Goal: Communication & Community: Answer question/provide support

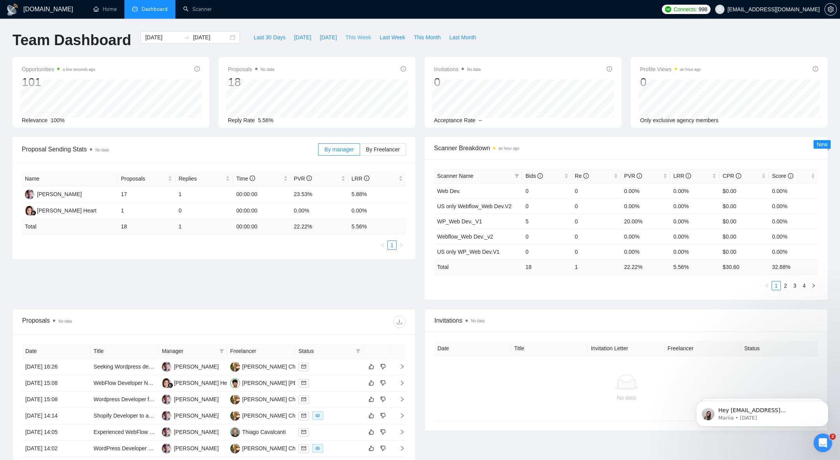
click at [362, 35] on span "This Week" at bounding box center [358, 37] width 26 height 9
type input "[DATE]"
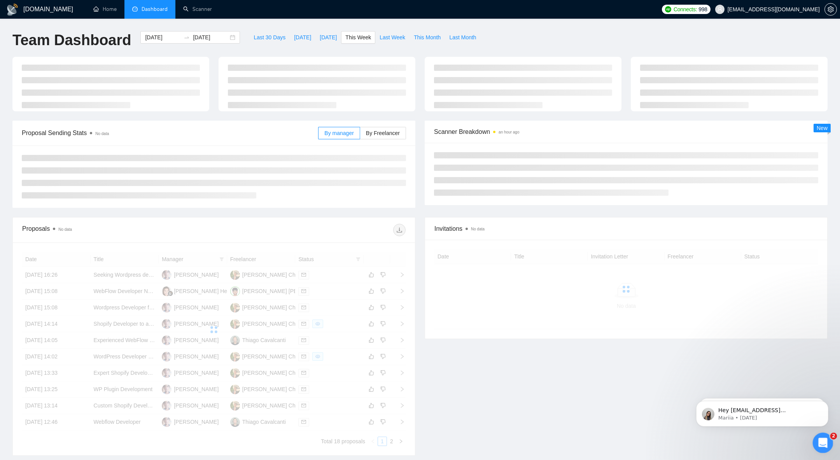
click at [816, 435] on div "Open Intercom Messenger" at bounding box center [822, 442] width 26 height 26
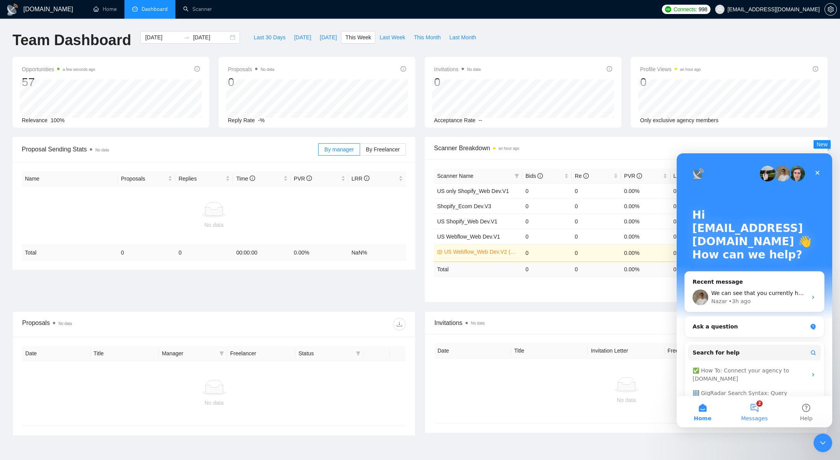
click at [756, 415] on span "Messages" at bounding box center [754, 417] width 27 height 5
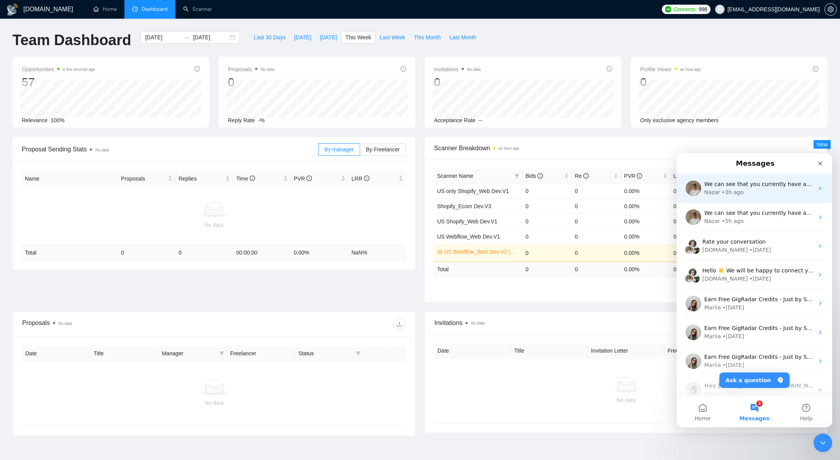
click at [754, 189] on div "Nazar • 3h ago" at bounding box center [759, 192] width 110 height 8
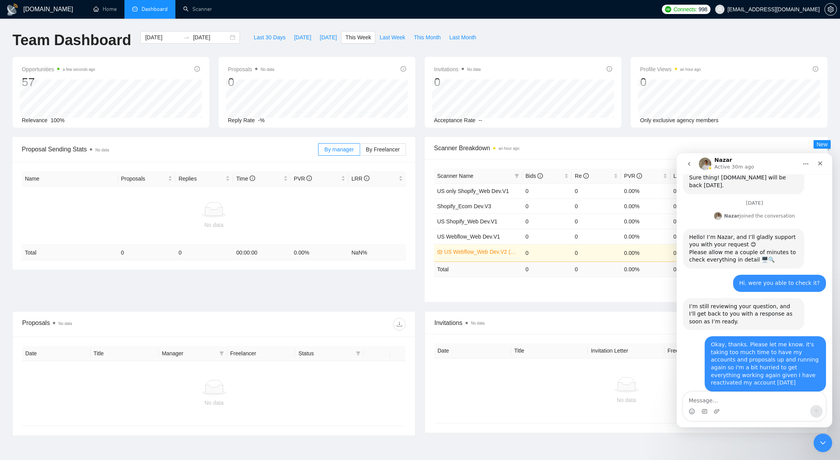
scroll to position [600, 0]
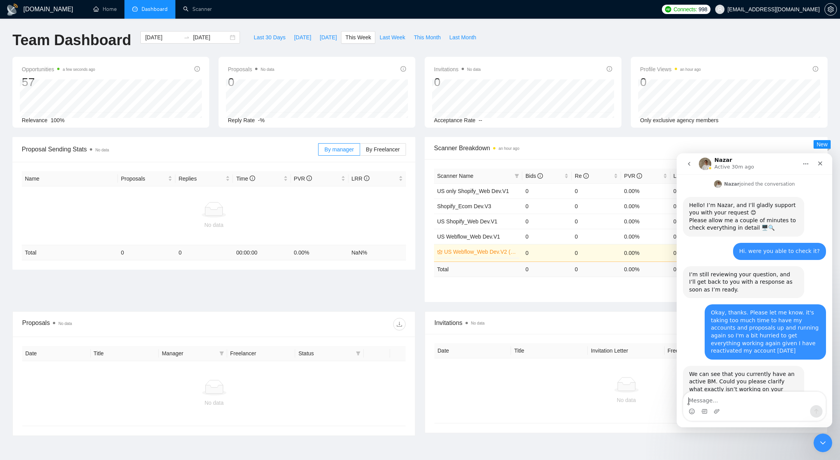
click at [737, 370] on div "We can see that you currently have an active BM. Could you please clarify what …" at bounding box center [743, 389] width 109 height 38
click at [739, 370] on div "We can see that you currently have an active BM. Could you please clarify what …" at bounding box center [743, 389] width 109 height 38
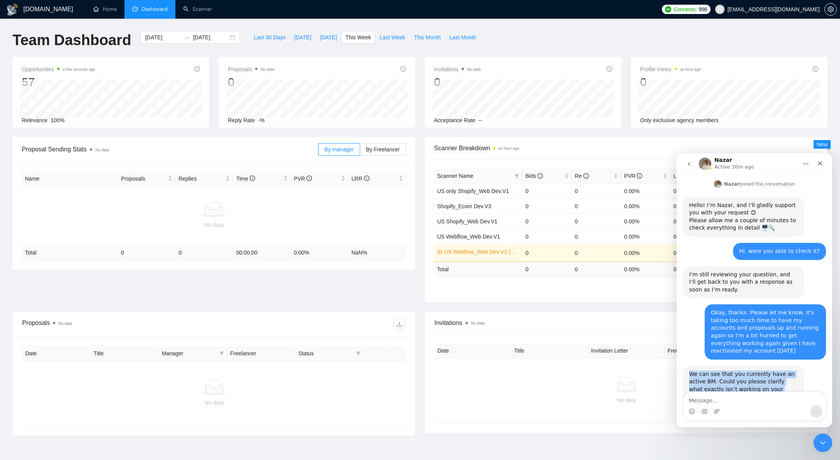
click at [739, 370] on div "We can see that you currently have an active BM. Could you please clarify what …" at bounding box center [743, 389] width 109 height 38
click at [746, 370] on div "We can see that you currently have an active BM. Could you please clarify what …" at bounding box center [743, 389] width 109 height 38
click at [747, 408] on div "​" at bounding box center [743, 415] width 109 height 15
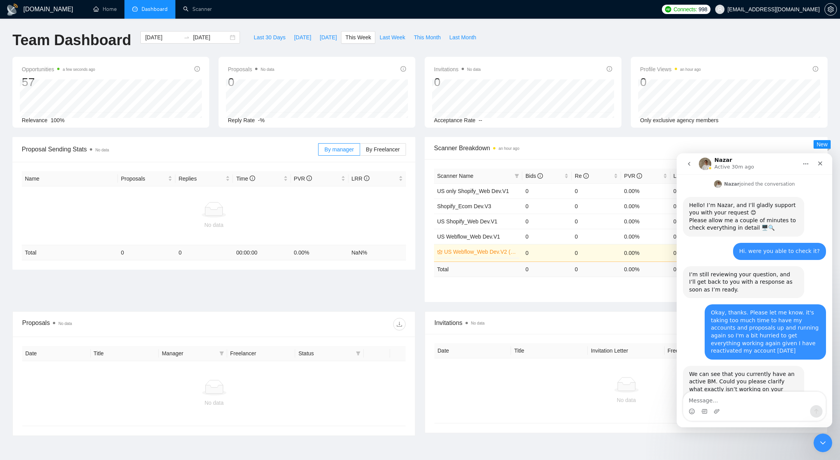
click at [747, 408] on div "​" at bounding box center [743, 415] width 109 height 15
click at [729, 370] on div "We can see that you currently have an active BM. Could you please clarify what …" at bounding box center [743, 389] width 109 height 38
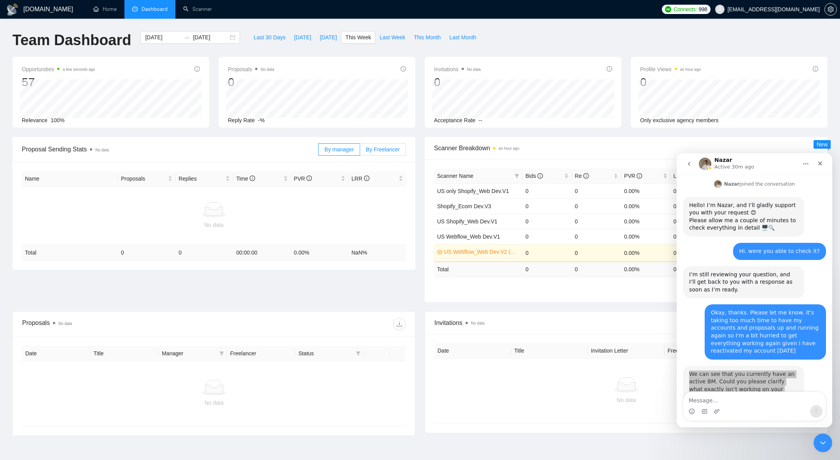
click at [374, 148] on span "By Freelancer" at bounding box center [383, 149] width 34 height 6
click at [360, 151] on input "By Freelancer" at bounding box center [360, 151] width 0 height 0
click at [355, 150] on label "By manager" at bounding box center [339, 149] width 42 height 12
click at [318, 151] on input "By manager" at bounding box center [318, 151] width 0 height 0
click at [334, 157] on div "By manager By Freelancer" at bounding box center [362, 149] width 88 height 25
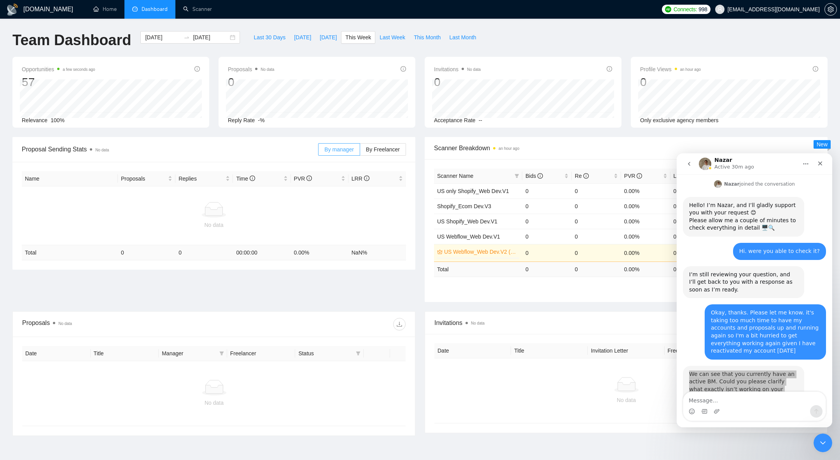
click at [346, 149] on span "By manager" at bounding box center [338, 149] width 29 height 6
click at [318, 151] on input "By manager" at bounding box center [318, 151] width 0 height 0
click at [373, 154] on label "By Freelancer" at bounding box center [383, 149] width 46 height 12
click at [360, 151] on input "By Freelancer" at bounding box center [360, 151] width 0 height 0
click at [110, 7] on link "Home" at bounding box center [104, 9] width 23 height 7
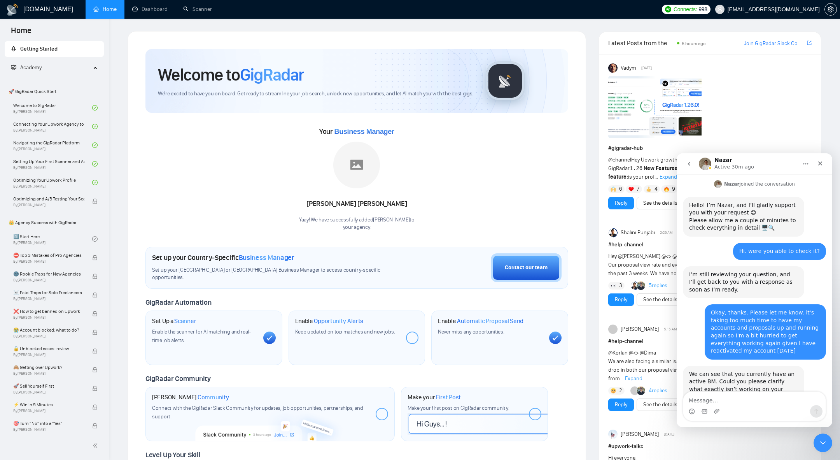
click at [734, 309] on div "Okay, thanks. Please let me know. it's taking too much time to have my accounts…" at bounding box center [765, 332] width 109 height 46
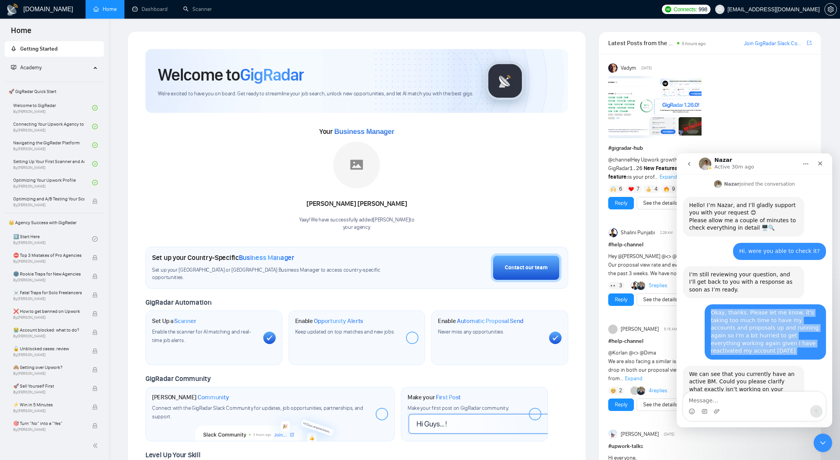
click at [734, 309] on div "Okay, thanks. Please let me know. it's taking too much time to have my accounts…" at bounding box center [765, 332] width 109 height 46
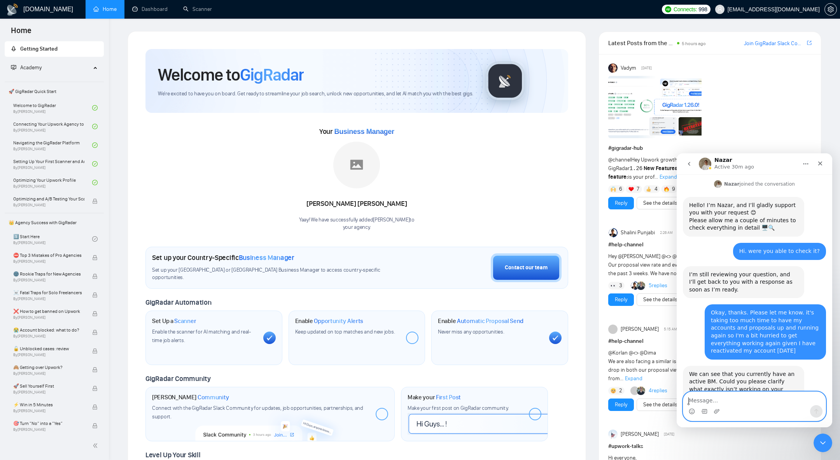
click at [705, 395] on textarea "Message…" at bounding box center [754, 398] width 142 height 13
click at [161, 10] on link "Dashboard" at bounding box center [149, 9] width 35 height 7
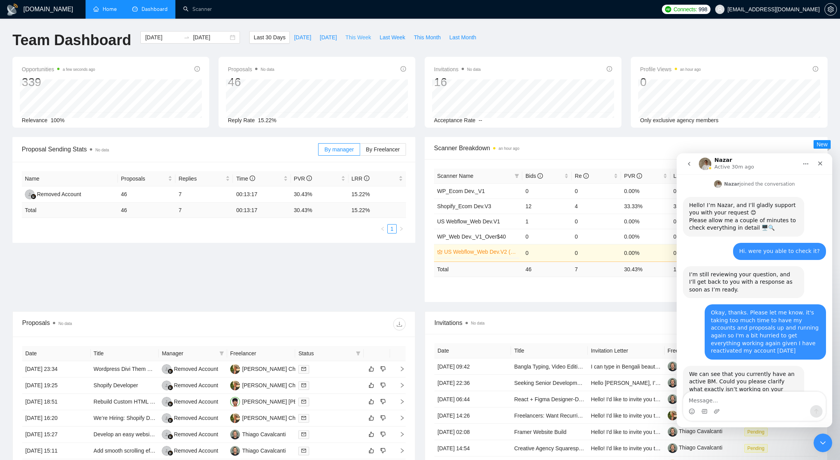
click at [352, 40] on span "This Week" at bounding box center [358, 37] width 26 height 9
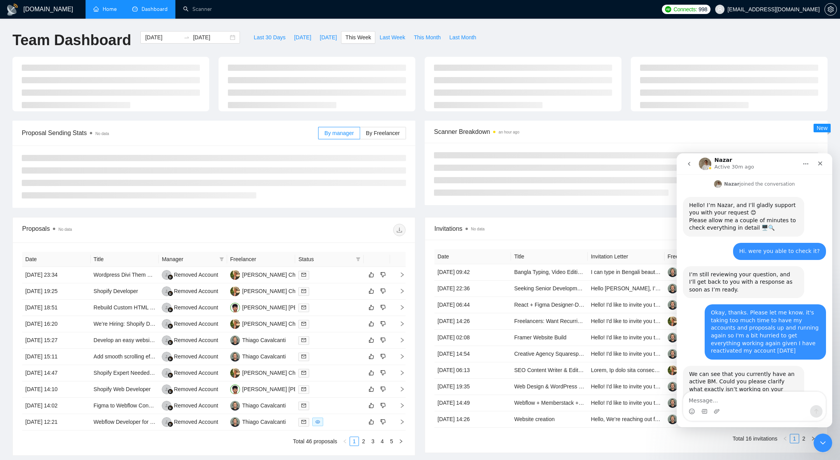
type input "[DATE]"
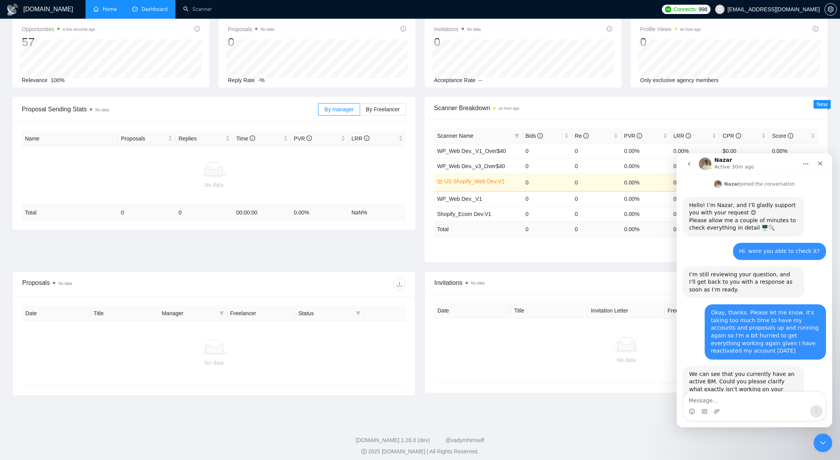
scroll to position [43, 0]
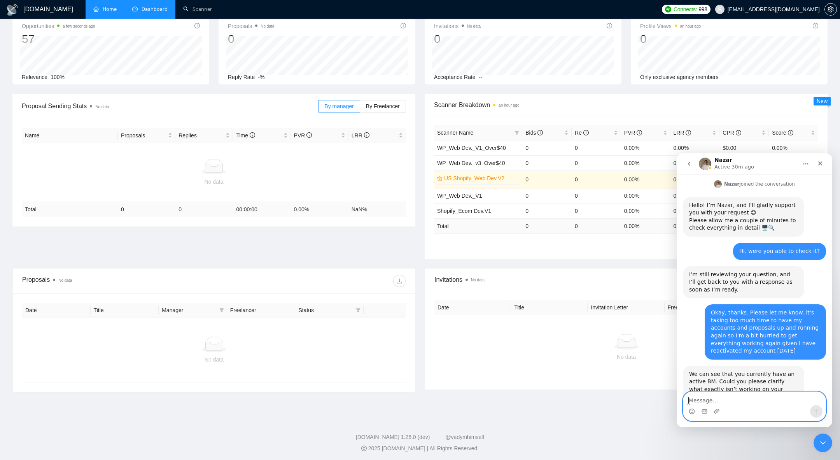
click at [736, 398] on textarea "Message…" at bounding box center [754, 398] width 142 height 13
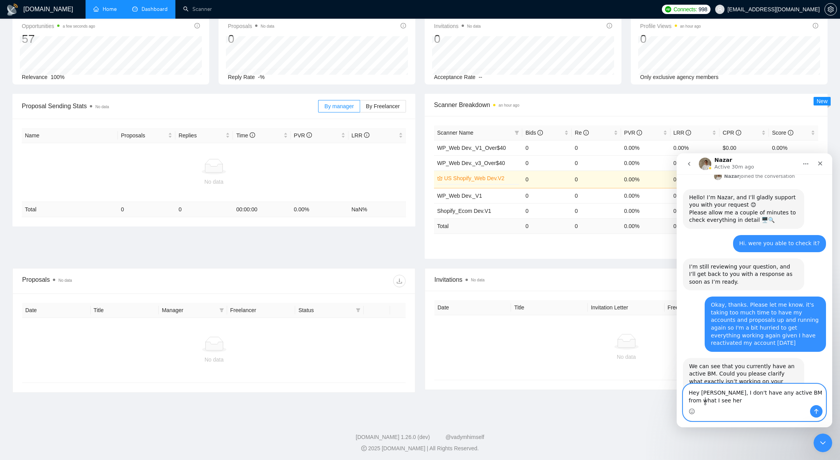
type textarea "Hey [PERSON_NAME], I don't have any active BM from what I see here"
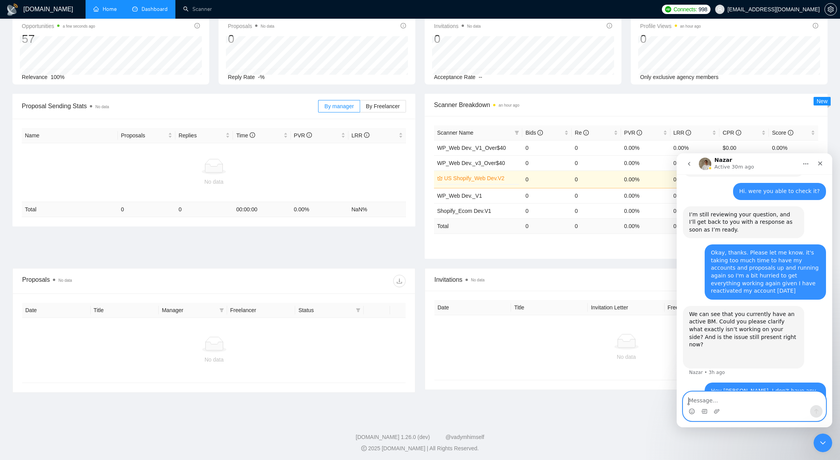
scroll to position [691, 0]
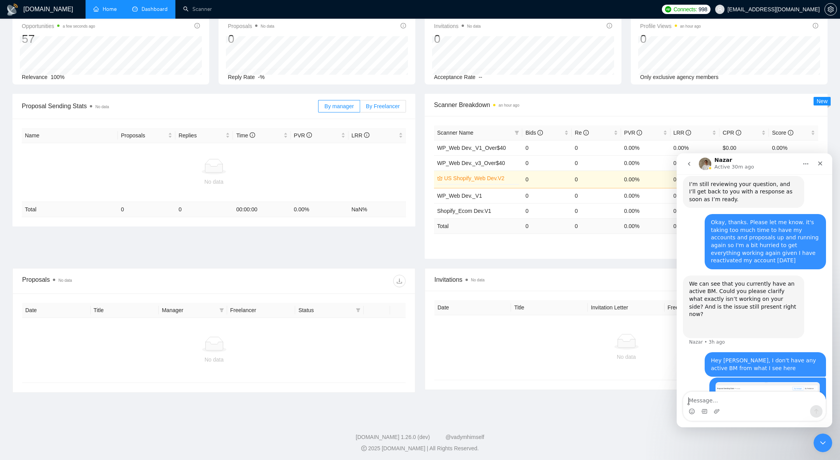
click at [388, 107] on span "By Freelancer" at bounding box center [383, 106] width 34 height 6
click at [360, 108] on input "By Freelancer" at bounding box center [360, 108] width 0 height 0
click at [786, 9] on span "[EMAIL_ADDRESS][DOMAIN_NAME]" at bounding box center [774, 9] width 92 height 0
click at [723, 12] on icon "user" at bounding box center [719, 9] width 5 height 5
click at [829, 14] on button "button" at bounding box center [830, 9] width 12 height 12
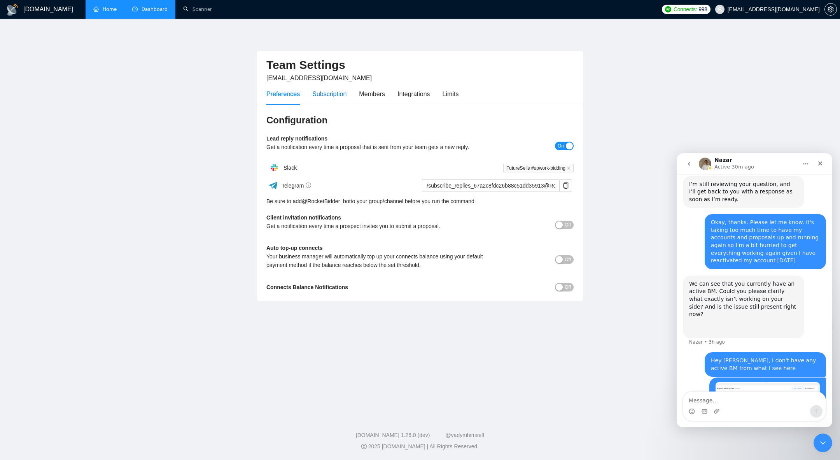
click at [334, 96] on div "Subscription" at bounding box center [329, 94] width 34 height 10
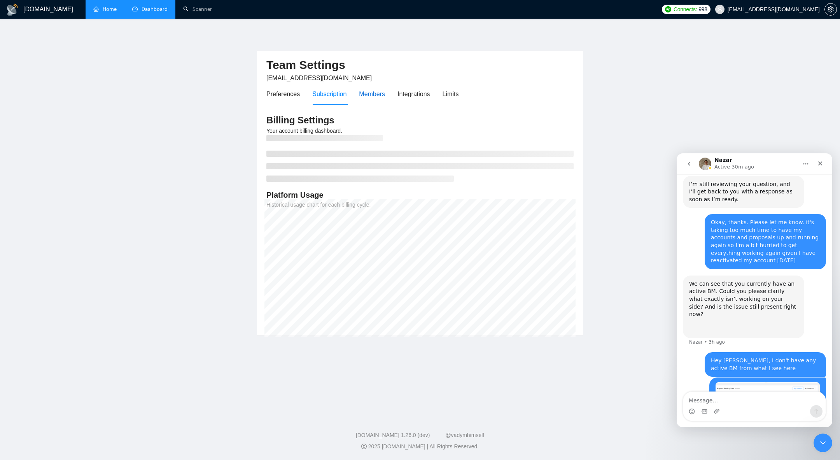
click at [375, 94] on div "Members" at bounding box center [372, 94] width 26 height 10
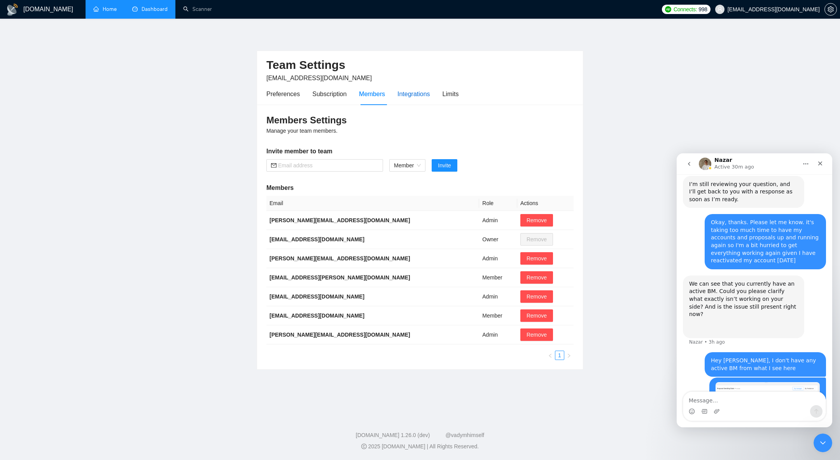
click at [415, 98] on div "Integrations" at bounding box center [413, 94] width 33 height 10
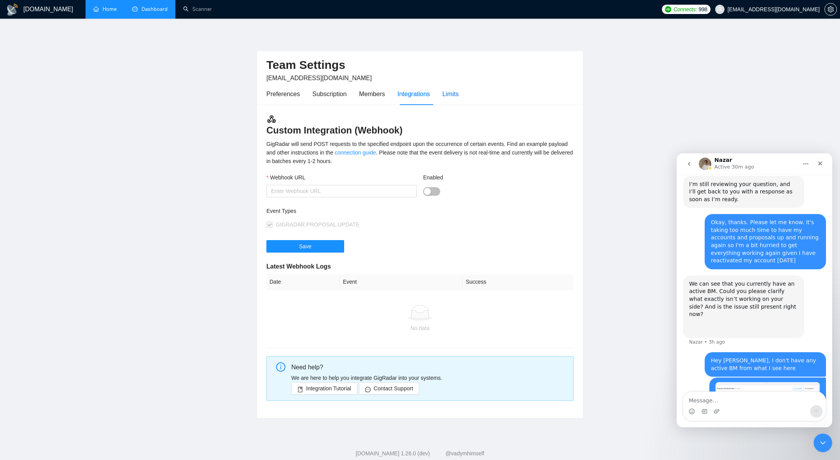
click at [453, 96] on div "Limits" at bounding box center [451, 94] width 16 height 10
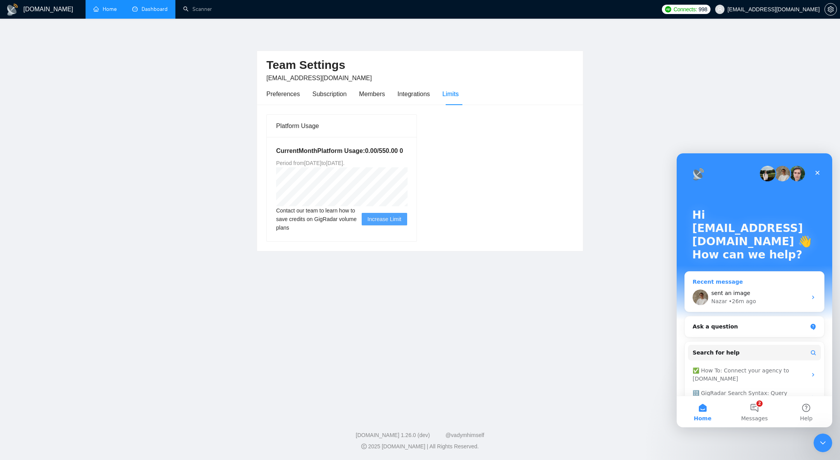
click at [721, 296] on span "sent an image" at bounding box center [730, 293] width 39 height 6
click at [635, 226] on main "Team Settings [EMAIL_ADDRESS][DOMAIN_NAME] Preferences Subscription Members Int…" at bounding box center [419, 215] width 815 height 369
click at [738, 302] on div "• 28m ago" at bounding box center [742, 301] width 27 height 8
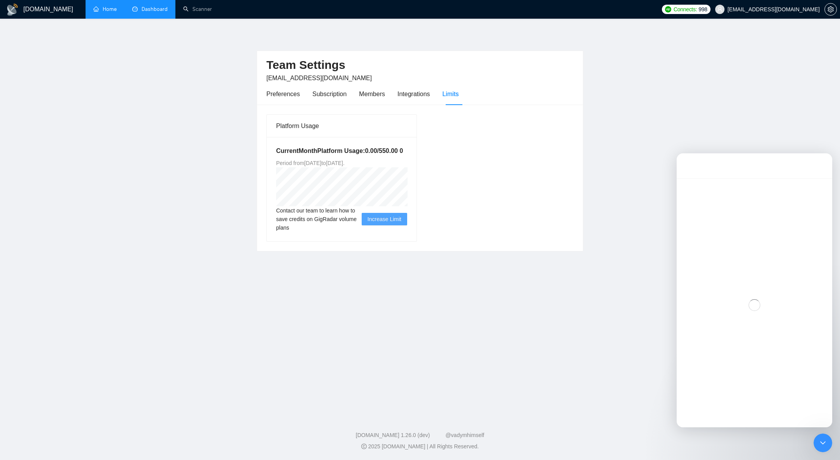
click at [738, 302] on div "Intercom messenger" at bounding box center [755, 305] width 156 height 254
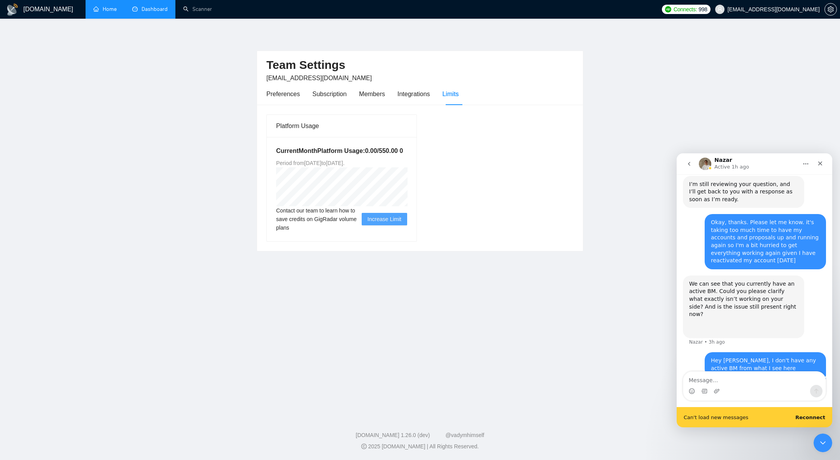
scroll to position [711, 0]
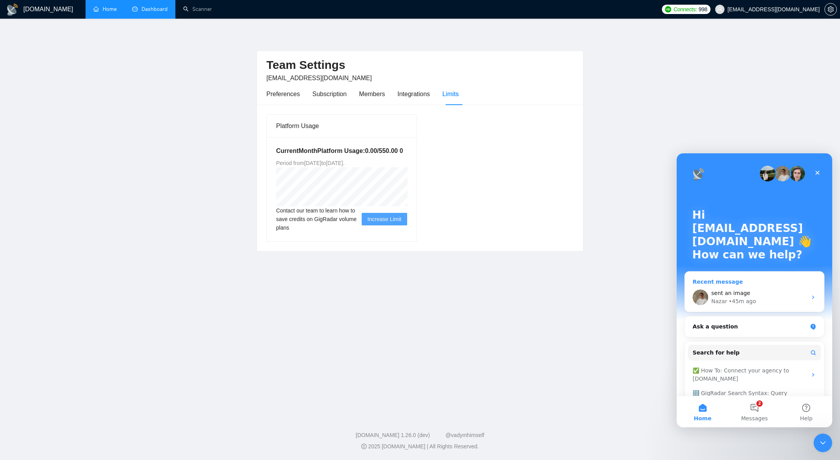
click at [762, 303] on div "Nazar • 45m ago" at bounding box center [759, 301] width 96 height 8
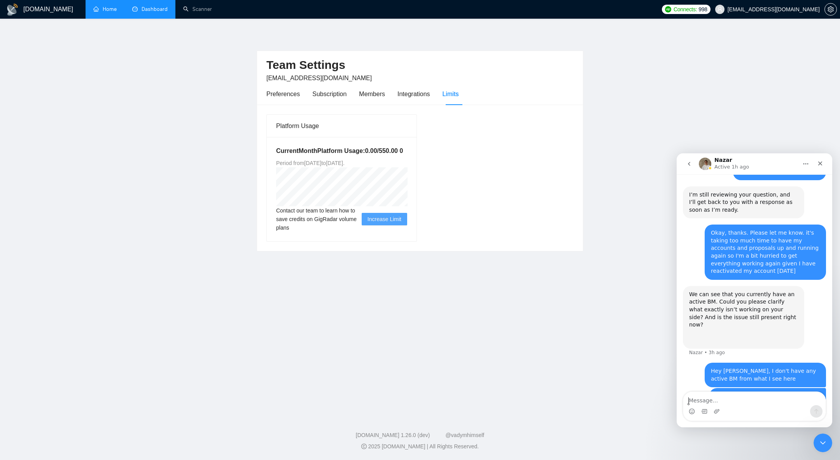
scroll to position [691, 0]
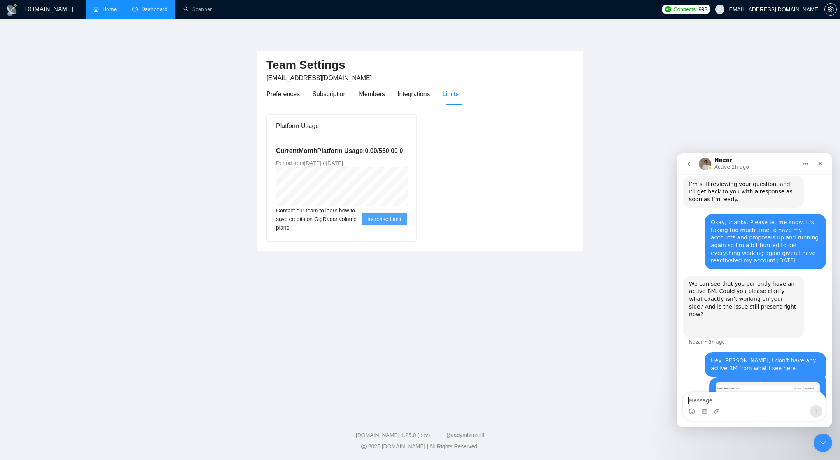
click at [729, 406] on div "Intercom messenger" at bounding box center [754, 411] width 142 height 12
click at [724, 399] on textarea "Message…" at bounding box center [754, 398] width 142 height 13
type textarea "Hi [PERSON_NAME]"
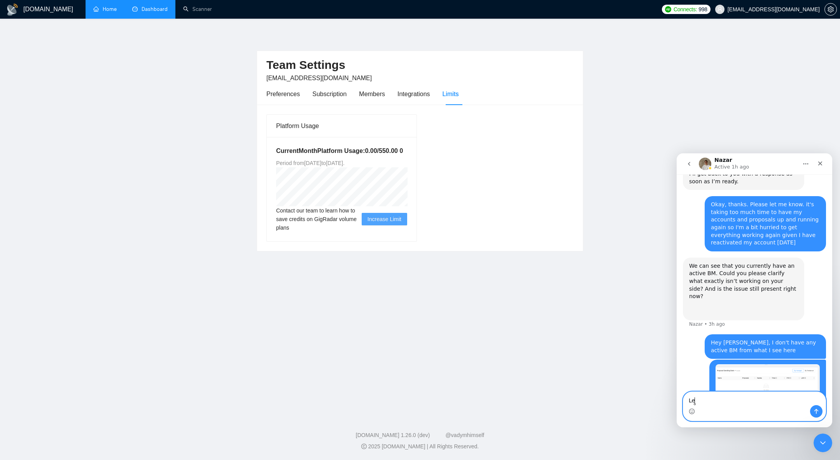
type textarea "L"
type textarea "Let me know when you can check this"
click at [752, 402] on textarea "Let me know when you can check this" at bounding box center [754, 398] width 142 height 13
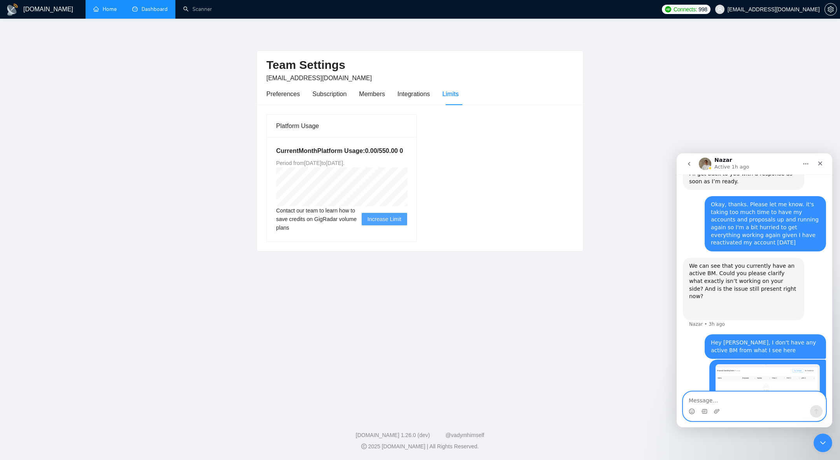
click at [700, 397] on textarea "Message…" at bounding box center [754, 398] width 142 height 13
type textarea "l"
type textarea "Let me know about"
click at [691, 164] on icon "go back" at bounding box center [689, 164] width 6 height 6
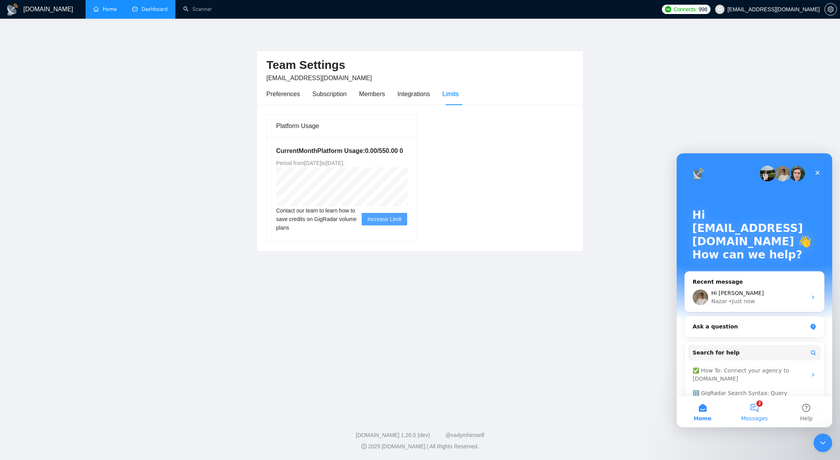
click at [758, 410] on button "2 Messages" at bounding box center [754, 411] width 52 height 31
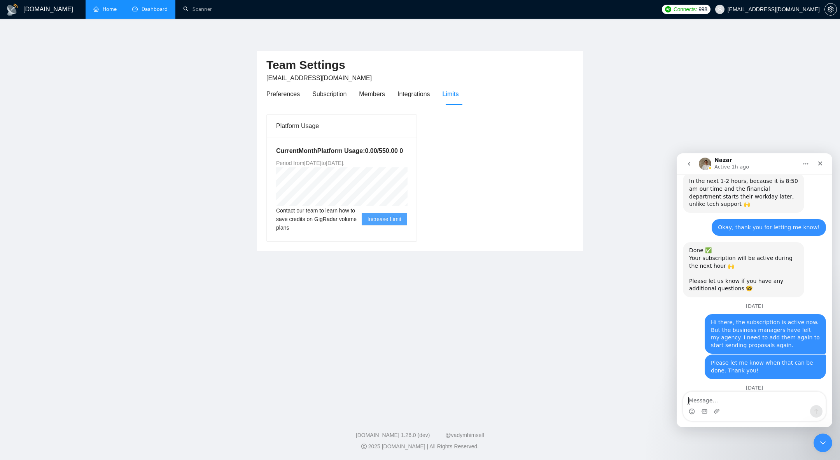
scroll to position [917, 0]
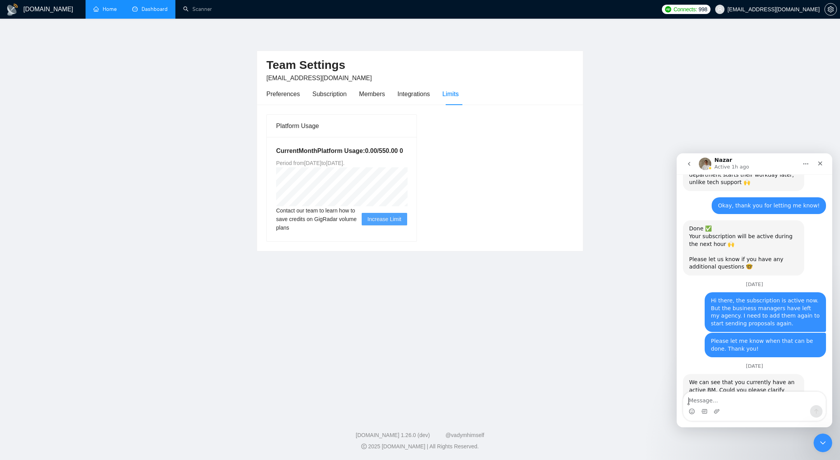
click at [696, 168] on button "go back" at bounding box center [689, 163] width 15 height 15
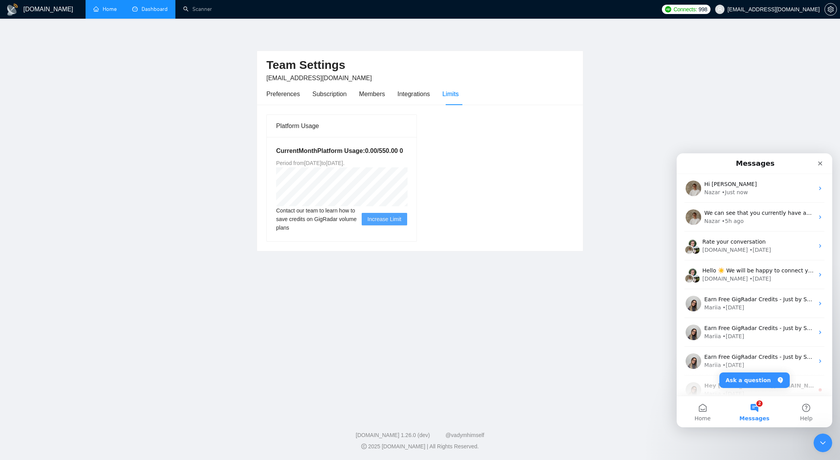
scroll to position [0, 0]
click at [737, 196] on div "• Just now" at bounding box center [735, 192] width 26 height 8
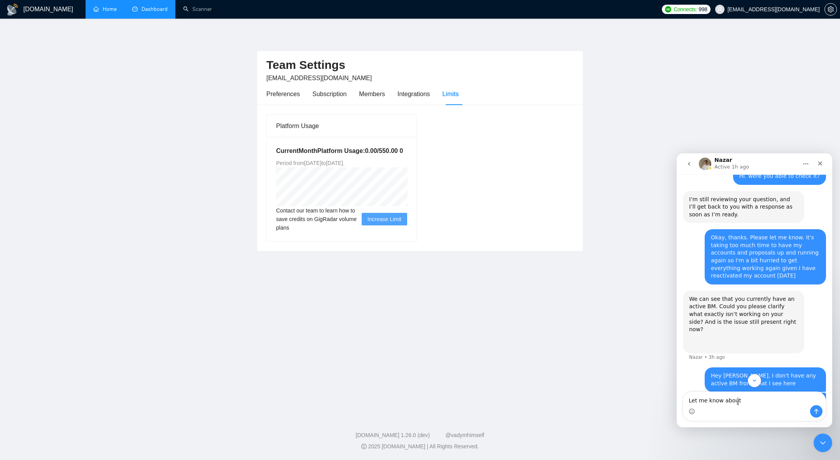
scroll to position [675, 0]
click at [689, 173] on nav "Nazar Active 1h ago" at bounding box center [755, 163] width 156 height 21
click at [689, 169] on button "go back" at bounding box center [689, 163] width 15 height 15
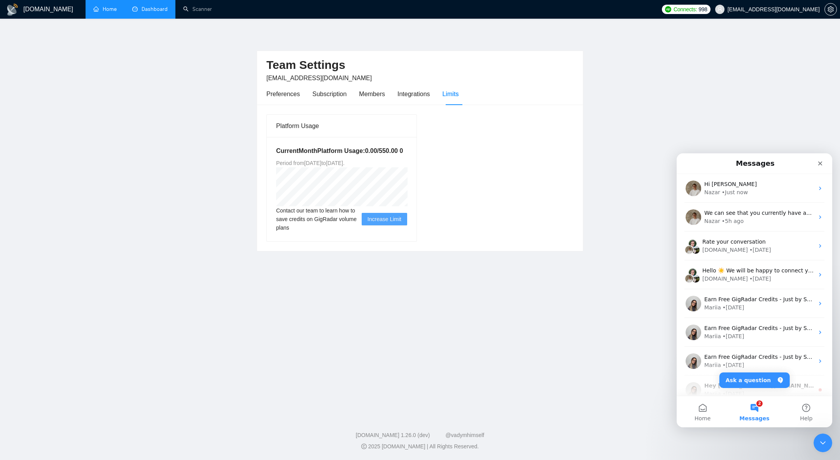
scroll to position [0, 0]
click at [729, 219] on div "• 5h ago" at bounding box center [733, 221] width 22 height 8
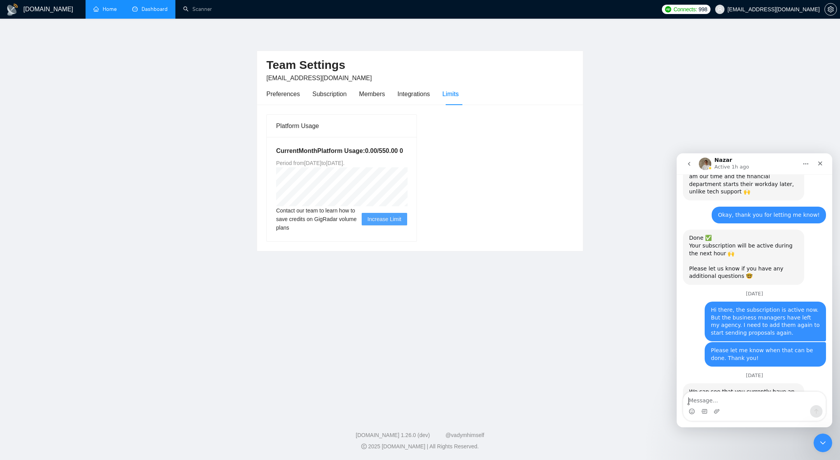
scroll to position [917, 0]
